Goal: Transaction & Acquisition: Purchase product/service

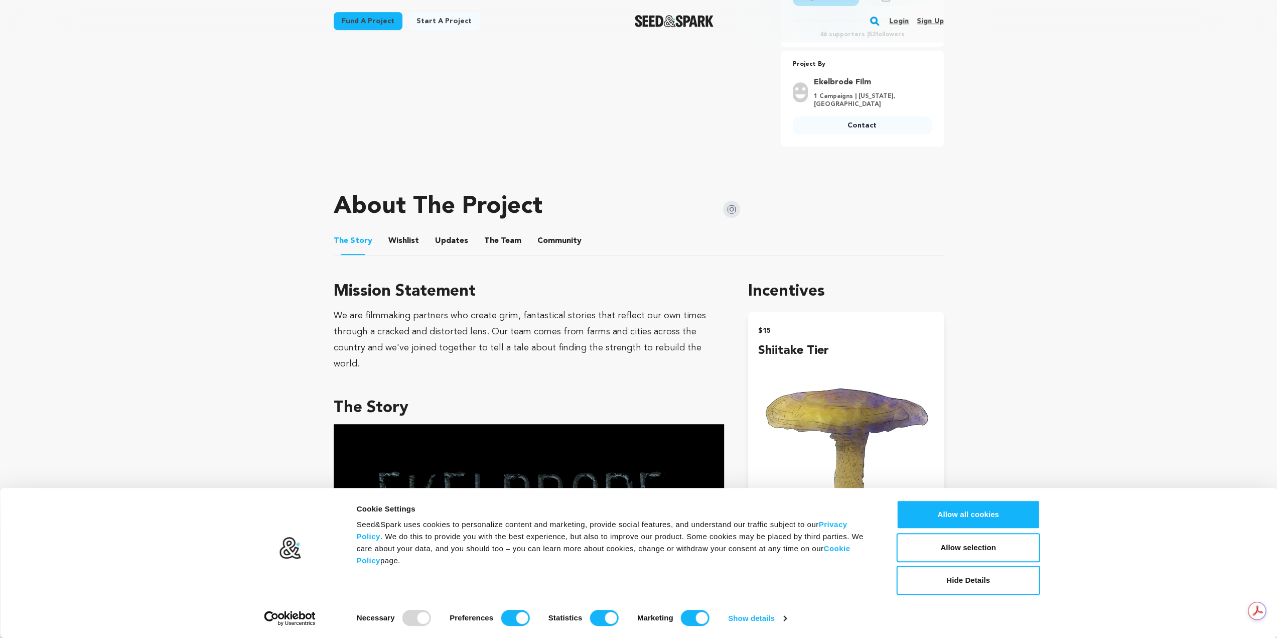
scroll to position [510, 0]
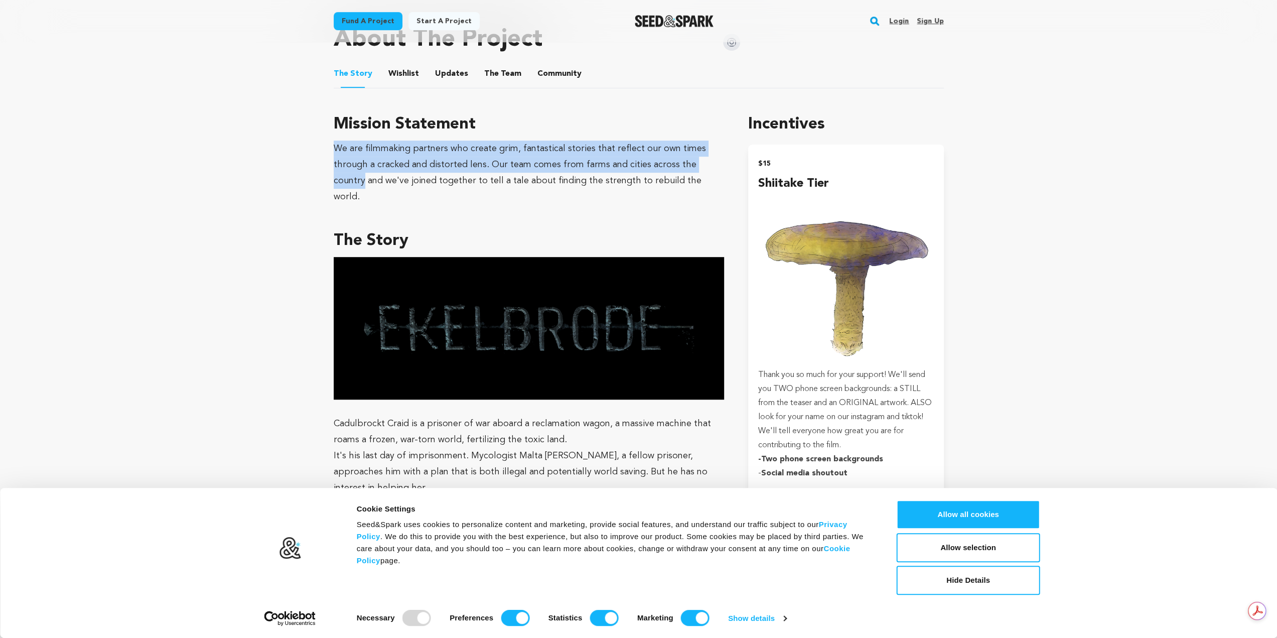
drag, startPoint x: 331, startPoint y: 146, endPoint x: 724, endPoint y: 166, distance: 393.4
copy div "We are filmmaking partners who create grim, fantastical stories that reflect ou…"
click at [342, 165] on div "We are filmmaking partners who create grim, fantastical stories that reflect ou…" at bounding box center [529, 172] width 391 height 64
click at [369, 167] on div "We are filmmaking partners who create grim, fantastical stories that reflect ou…" at bounding box center [529, 172] width 391 height 64
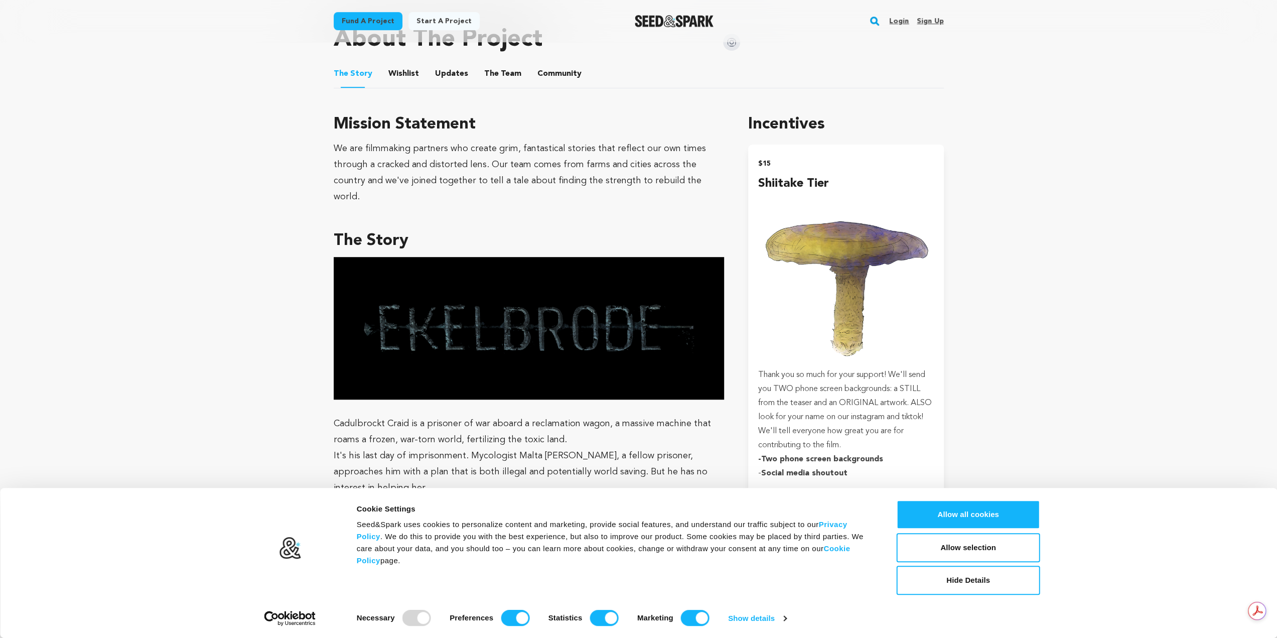
scroll to position [677, 0]
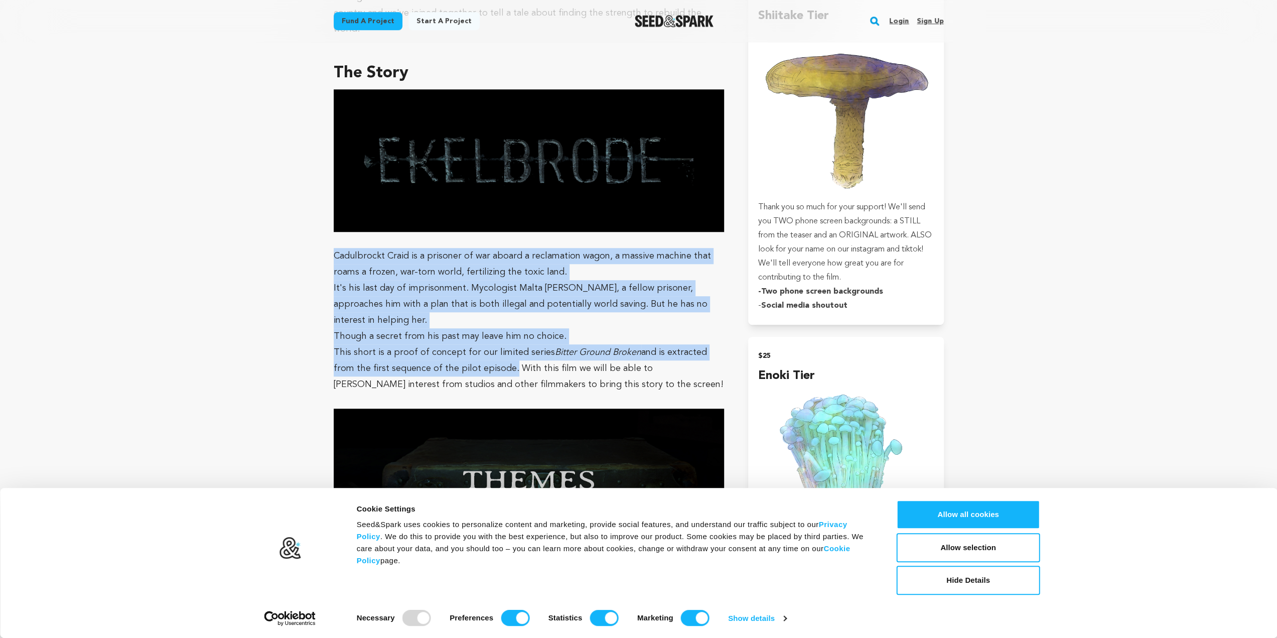
drag, startPoint x: 335, startPoint y: 239, endPoint x: 490, endPoint y: 333, distance: 180.8
copy div "Cadulbrockt Craid is a prisoner of war aboard a reclamation wagon, a massive ma…"
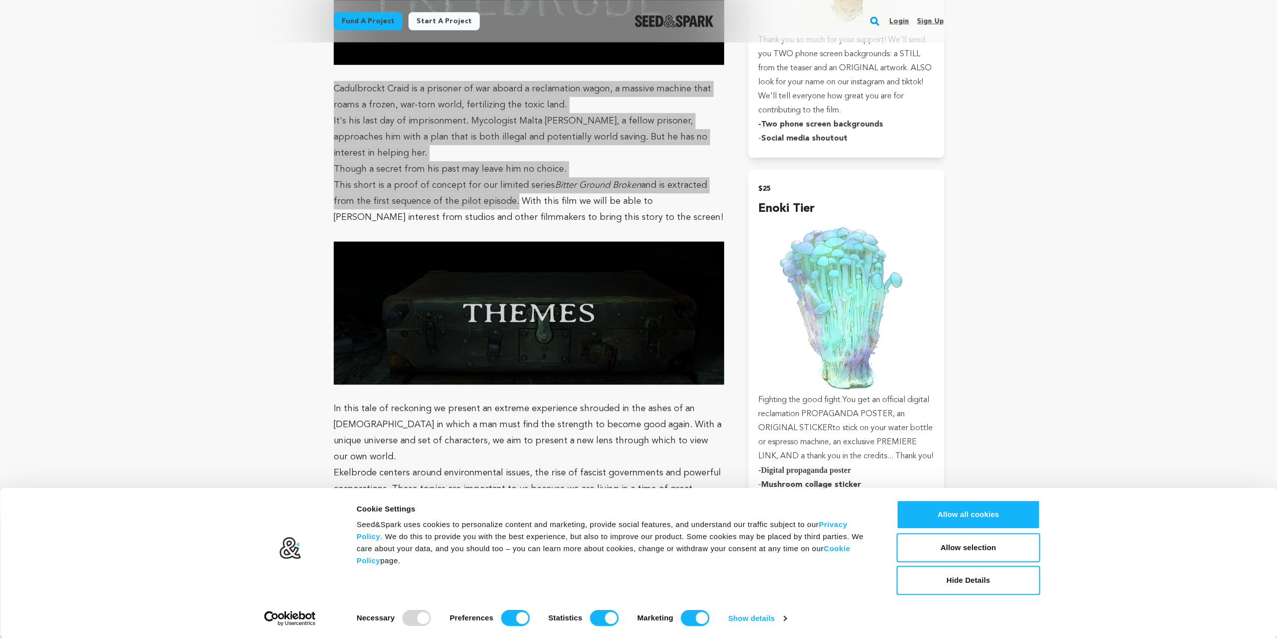
scroll to position [1012, 0]
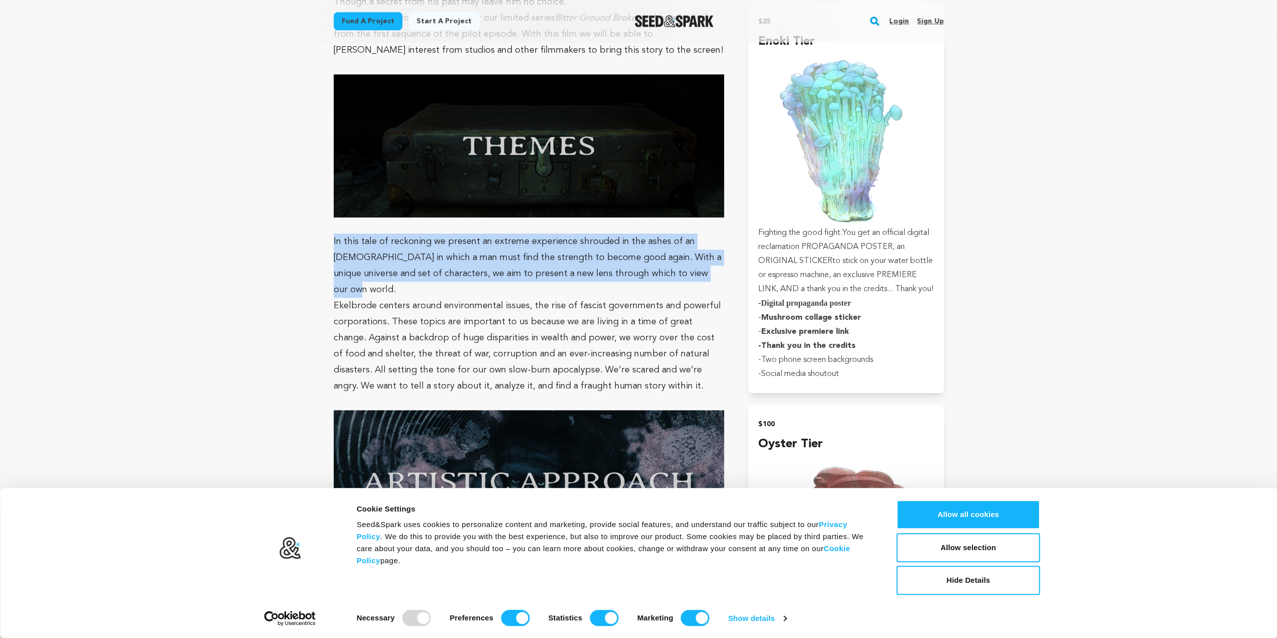
drag, startPoint x: 331, startPoint y: 204, endPoint x: 447, endPoint y: 251, distance: 124.7
click at [447, 251] on p "In this tale of reckoning we present an extreme experience shrouded in the ashe…" at bounding box center [529, 265] width 391 height 64
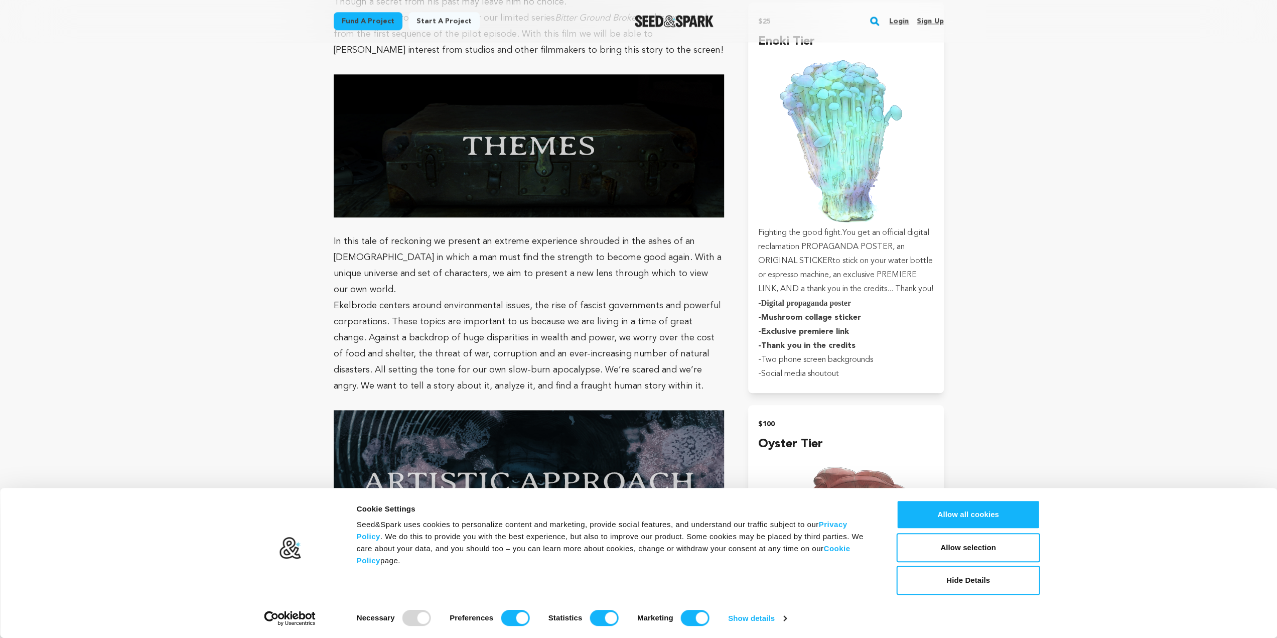
drag, startPoint x: 334, startPoint y: 271, endPoint x: 625, endPoint y: 355, distance: 302.7
click at [625, 355] on p "Ekelbrode centers around environmental issues, the rise of fascist governments …" at bounding box center [529, 346] width 391 height 96
copy p "Ekelbrode centers around environmental issues, the rise of fascist governments …"
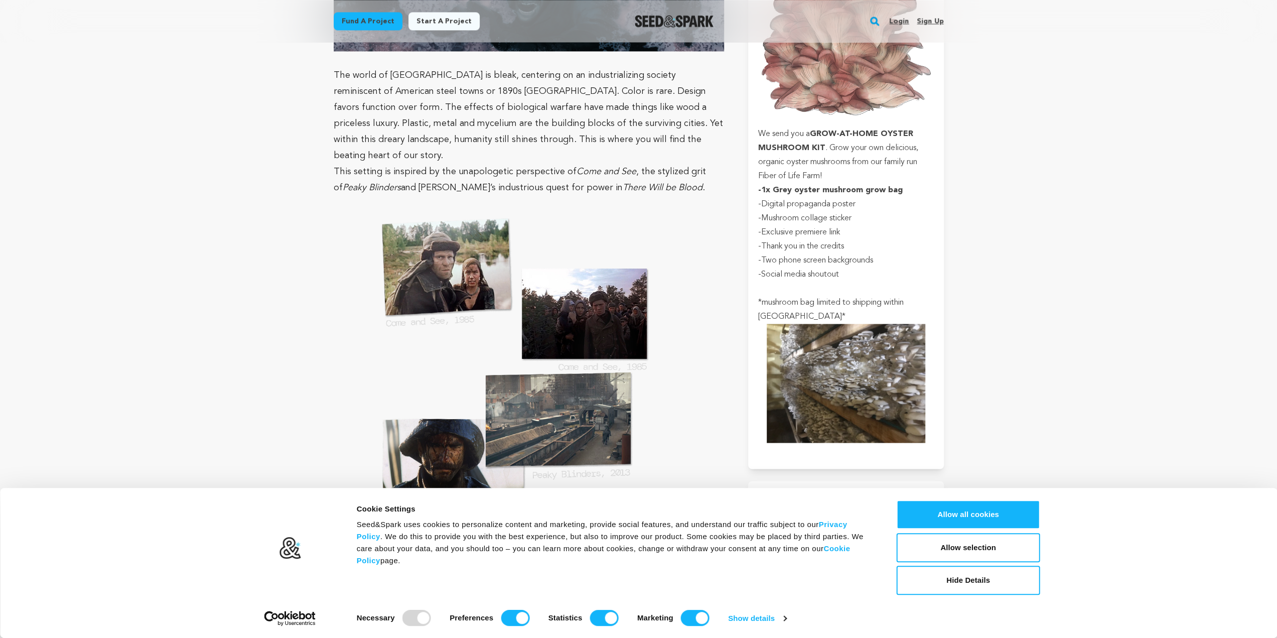
scroll to position [1346, 0]
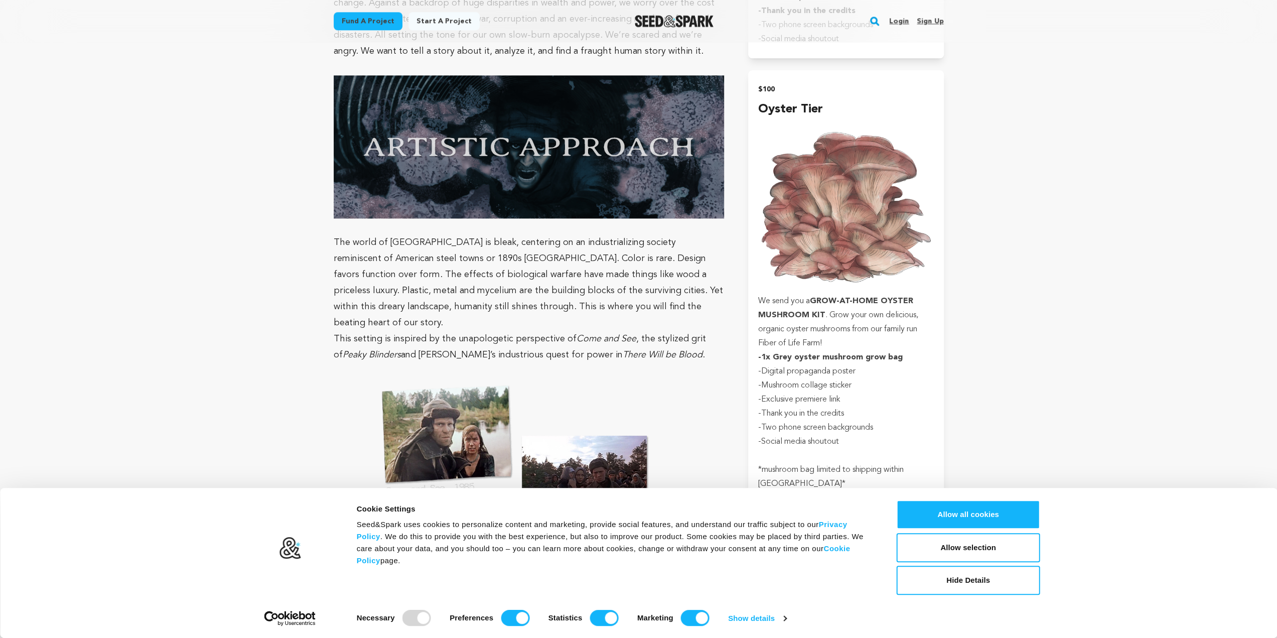
drag, startPoint x: 831, startPoint y: 202, endPoint x: 1098, endPoint y: 284, distance: 278.6
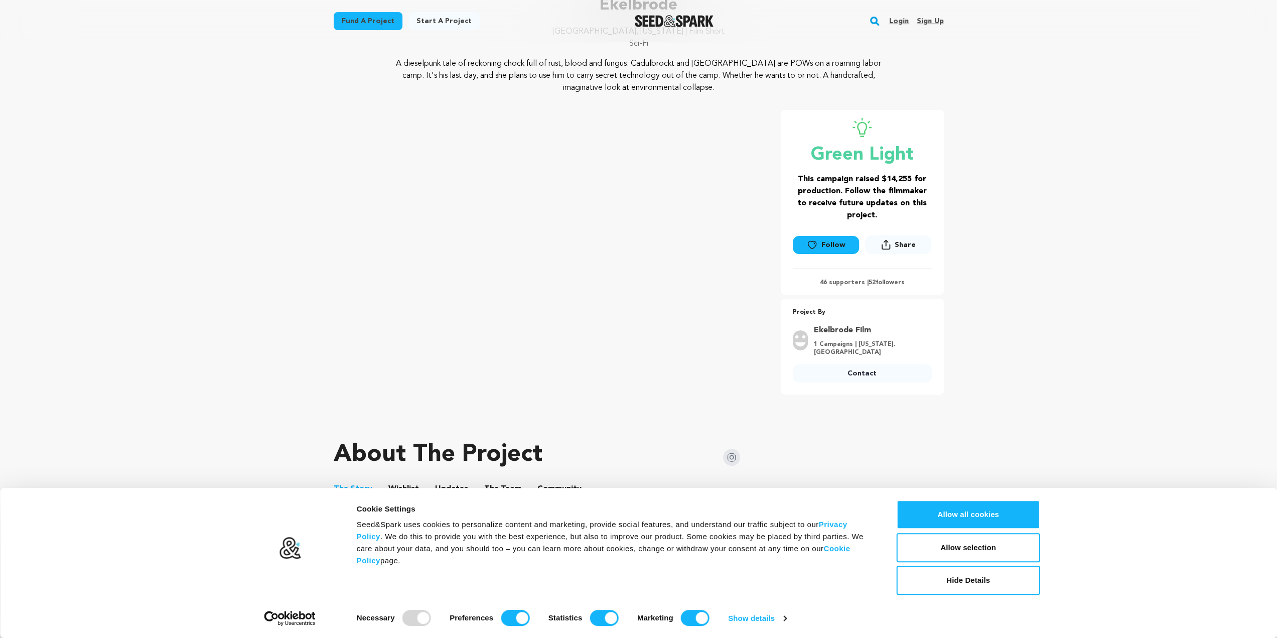
scroll to position [0, 0]
